Goal: Information Seeking & Learning: Learn about a topic

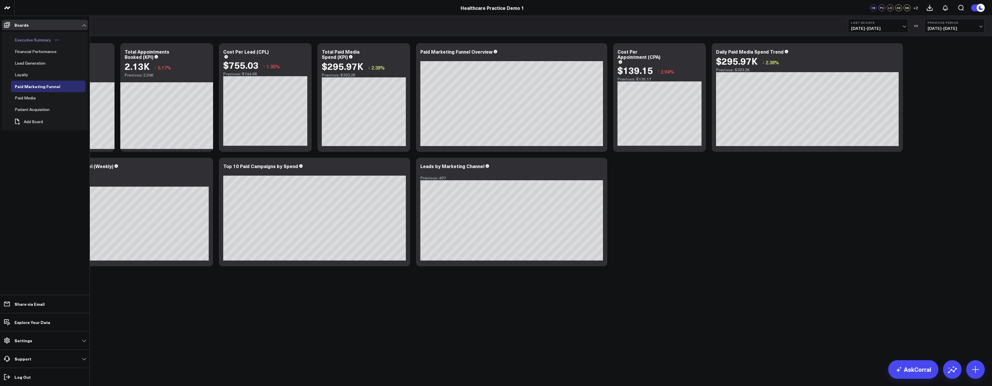
click at [28, 40] on div "Executive Summary" at bounding box center [32, 40] width 39 height 7
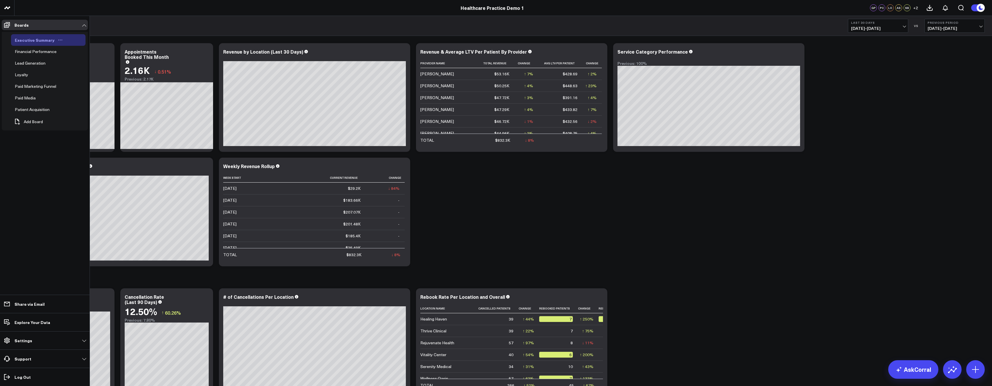
click at [30, 39] on div "Executive Summary" at bounding box center [34, 40] width 43 height 7
click at [26, 48] on div "Financial Performance" at bounding box center [35, 51] width 45 height 7
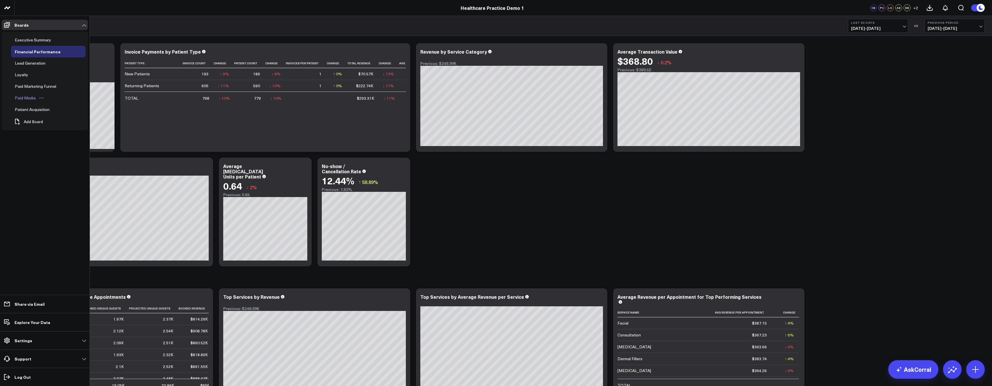
click at [30, 100] on div "Paid Media" at bounding box center [25, 98] width 24 height 7
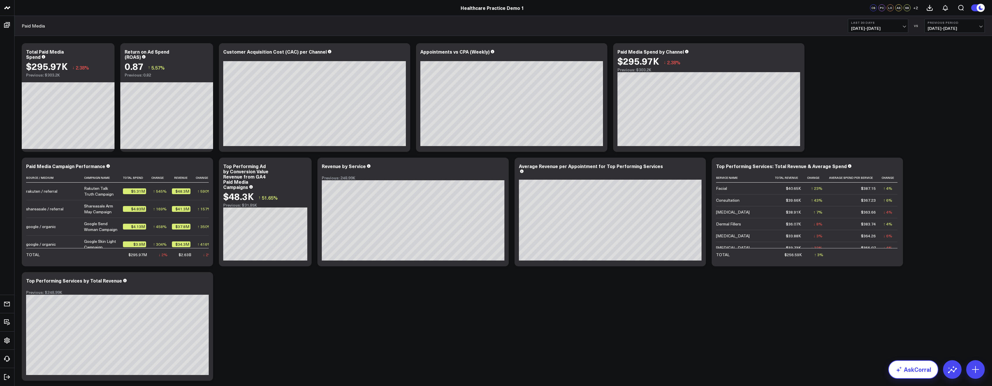
click at [914, 372] on link "AskCorral" at bounding box center [913, 369] width 50 height 19
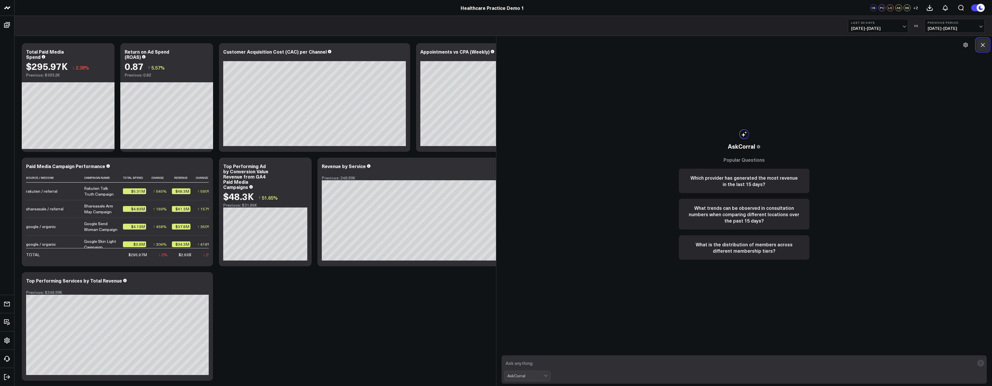
click at [985, 44] on icon at bounding box center [983, 45] width 6 height 6
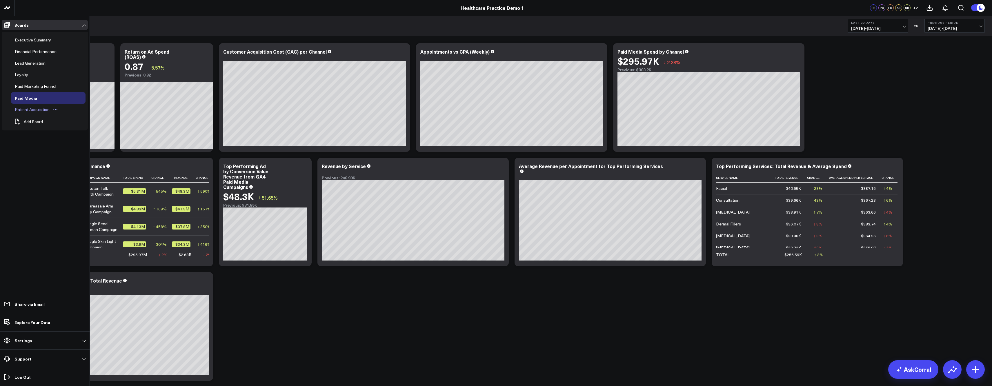
click at [29, 109] on div "Patient Acquisition" at bounding box center [32, 109] width 38 height 7
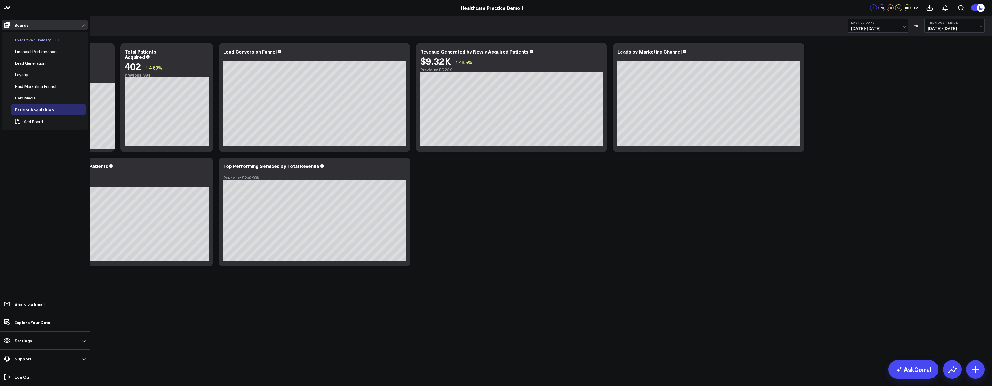
click at [25, 39] on div "Executive Summary" at bounding box center [32, 40] width 39 height 7
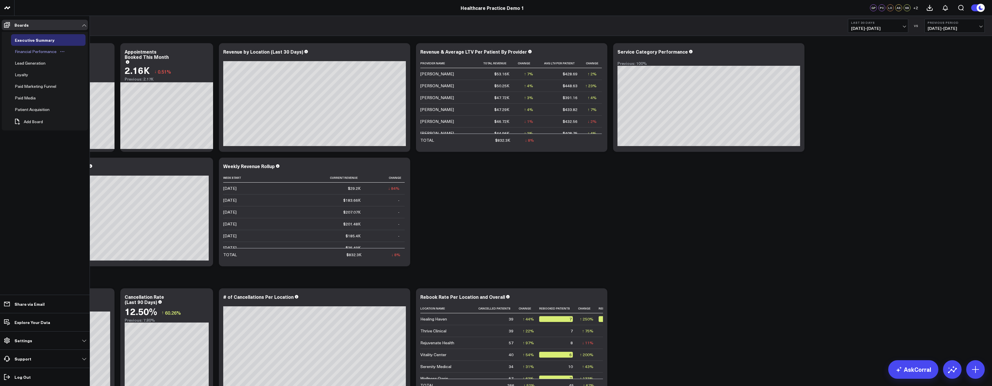
click at [27, 53] on div "Financial Performance" at bounding box center [35, 51] width 45 height 7
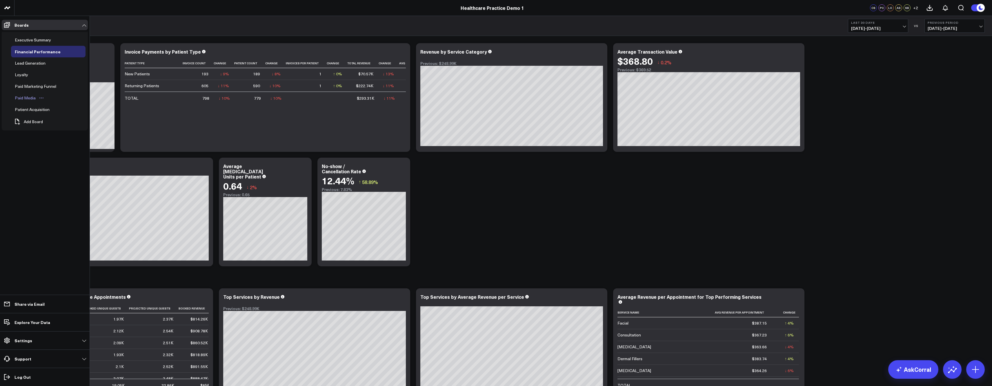
click at [33, 101] on div "Paid Media" at bounding box center [25, 98] width 24 height 7
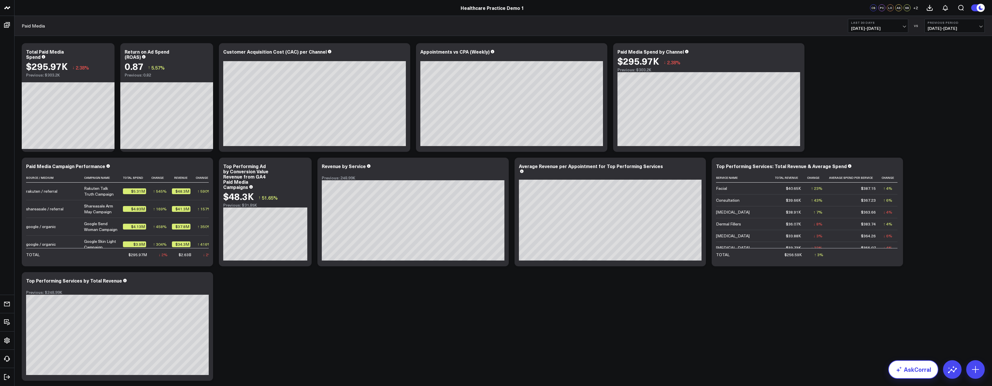
click at [911, 363] on link "AskCorral" at bounding box center [913, 369] width 50 height 19
